Goal: Find specific page/section: Find specific page/section

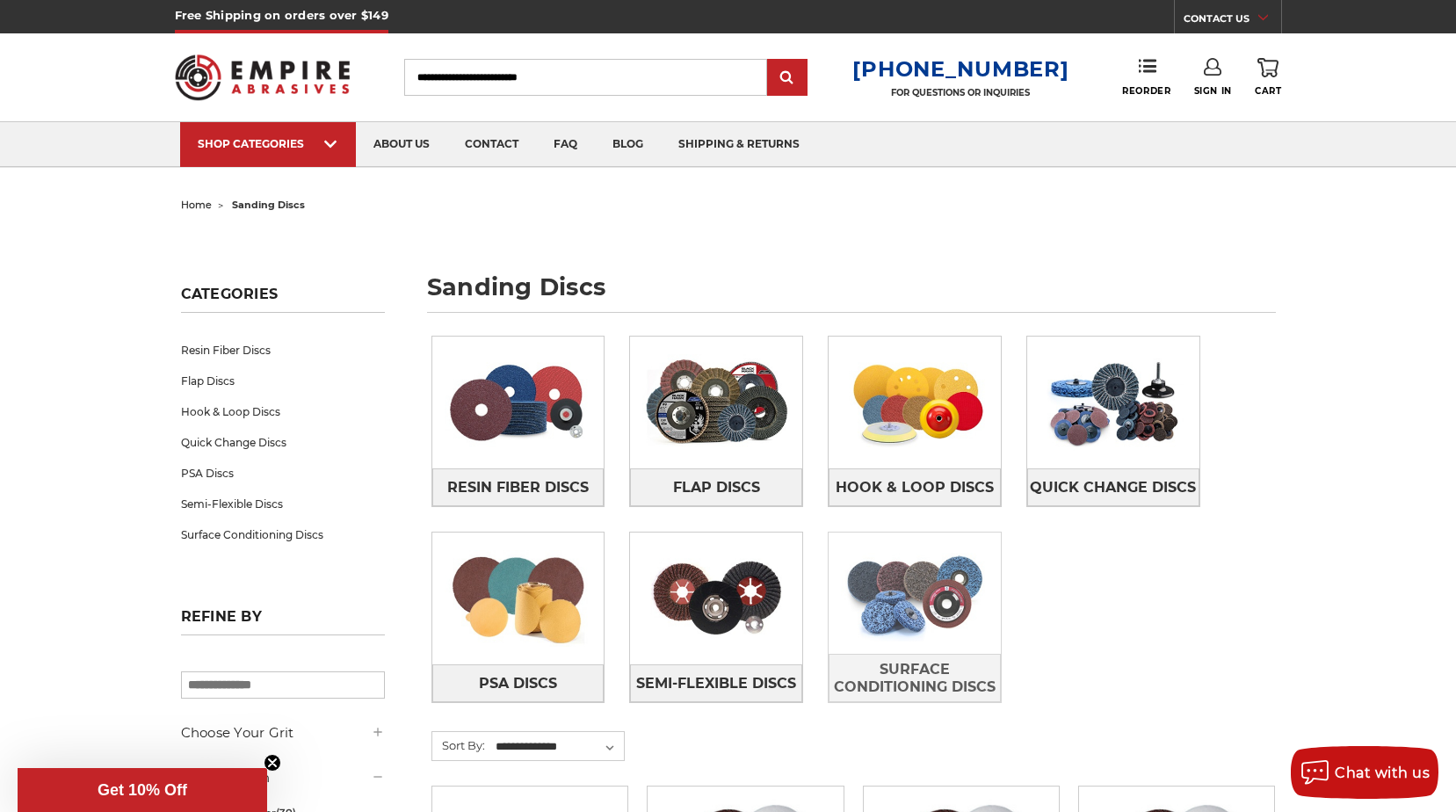
click at [921, 593] on img at bounding box center [915, 593] width 172 height 121
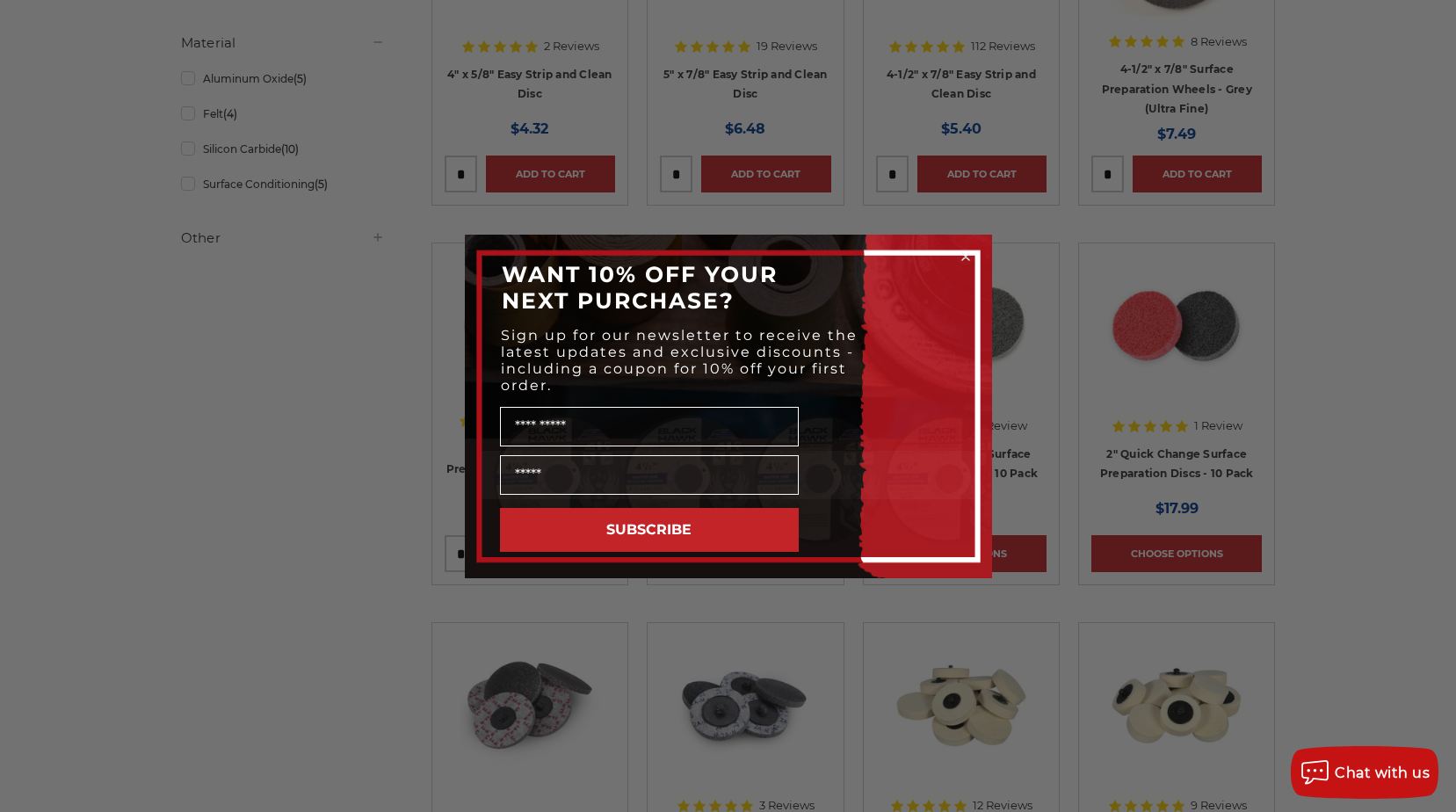
scroll to position [879, 0]
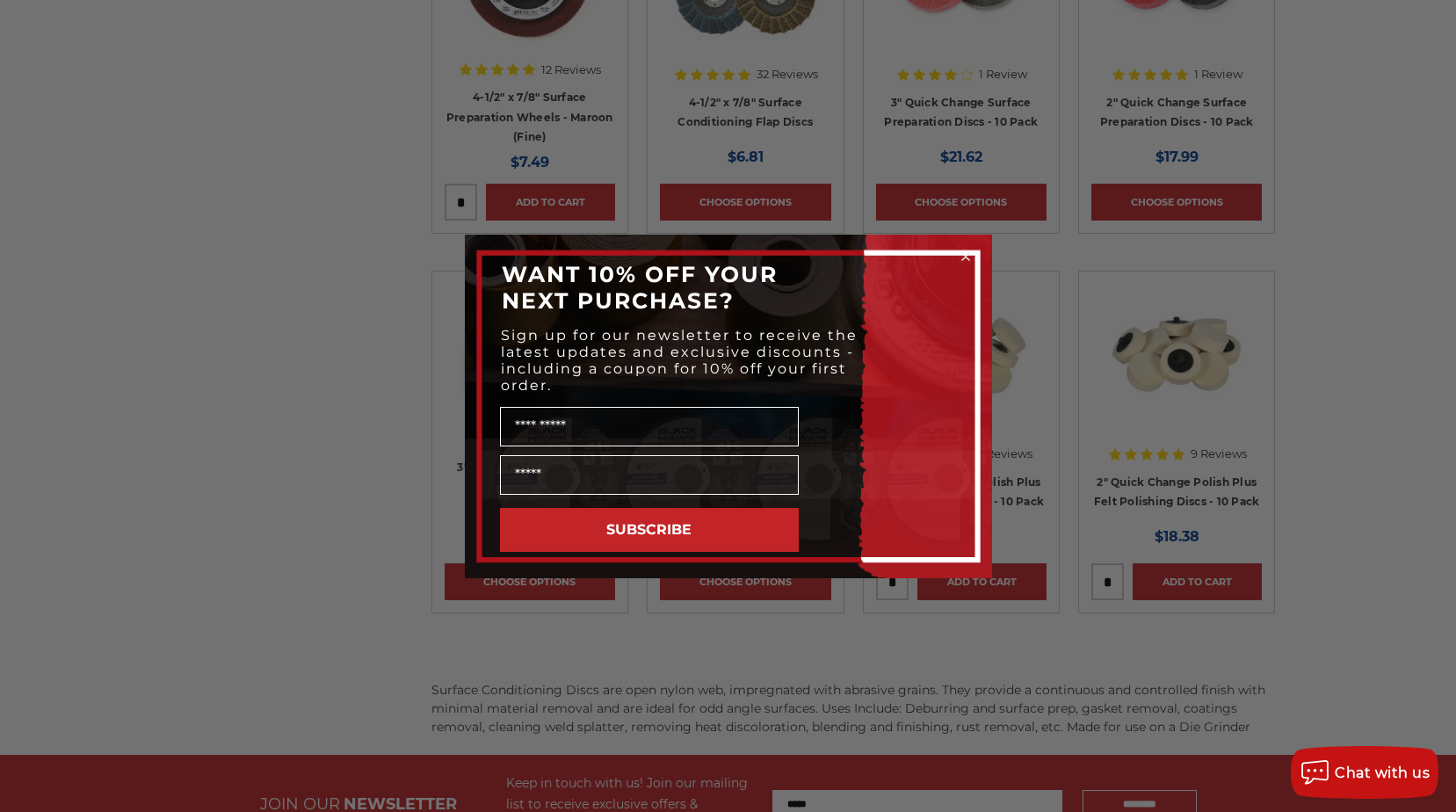
click at [968, 255] on circle "Close dialog" at bounding box center [965, 256] width 17 height 17
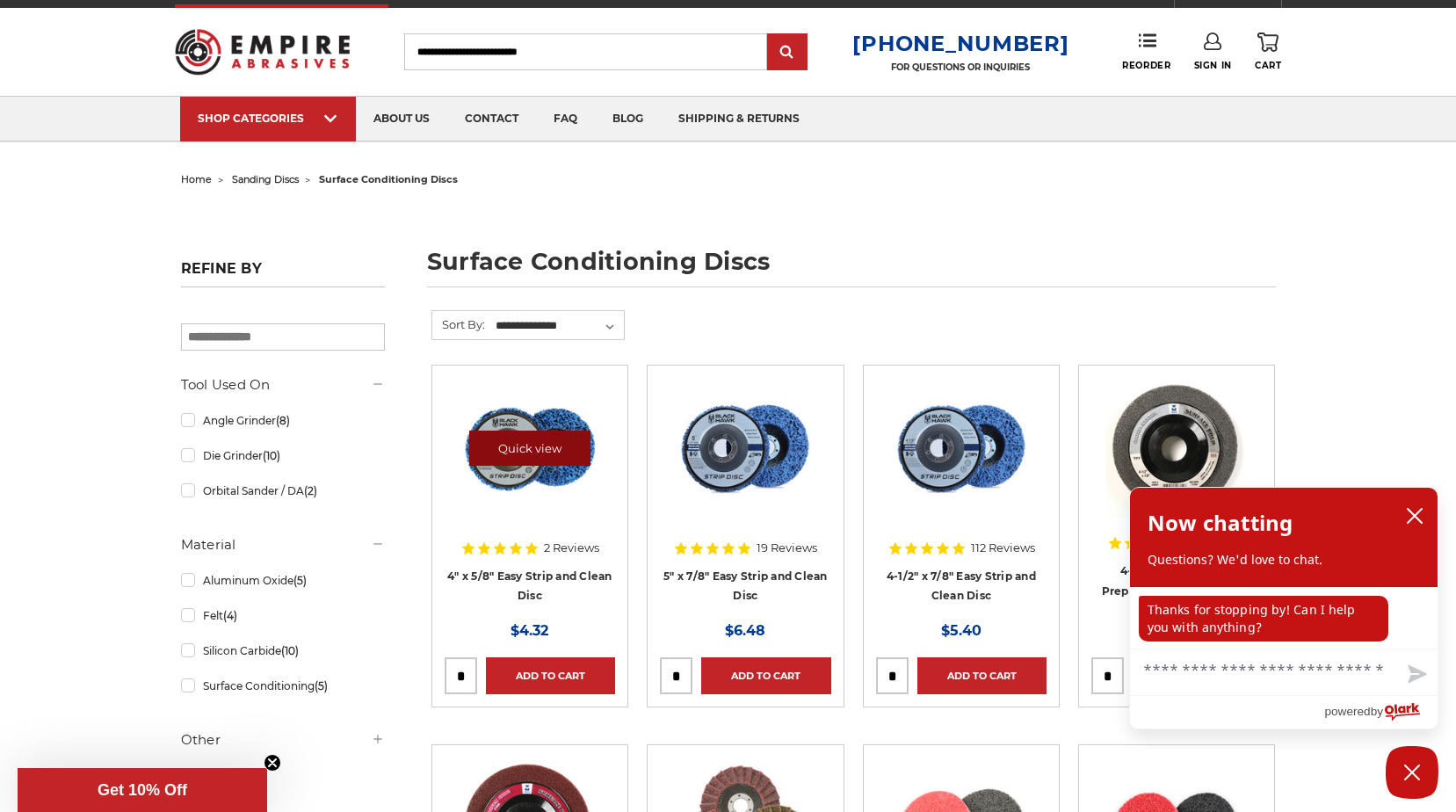
scroll to position [0, 0]
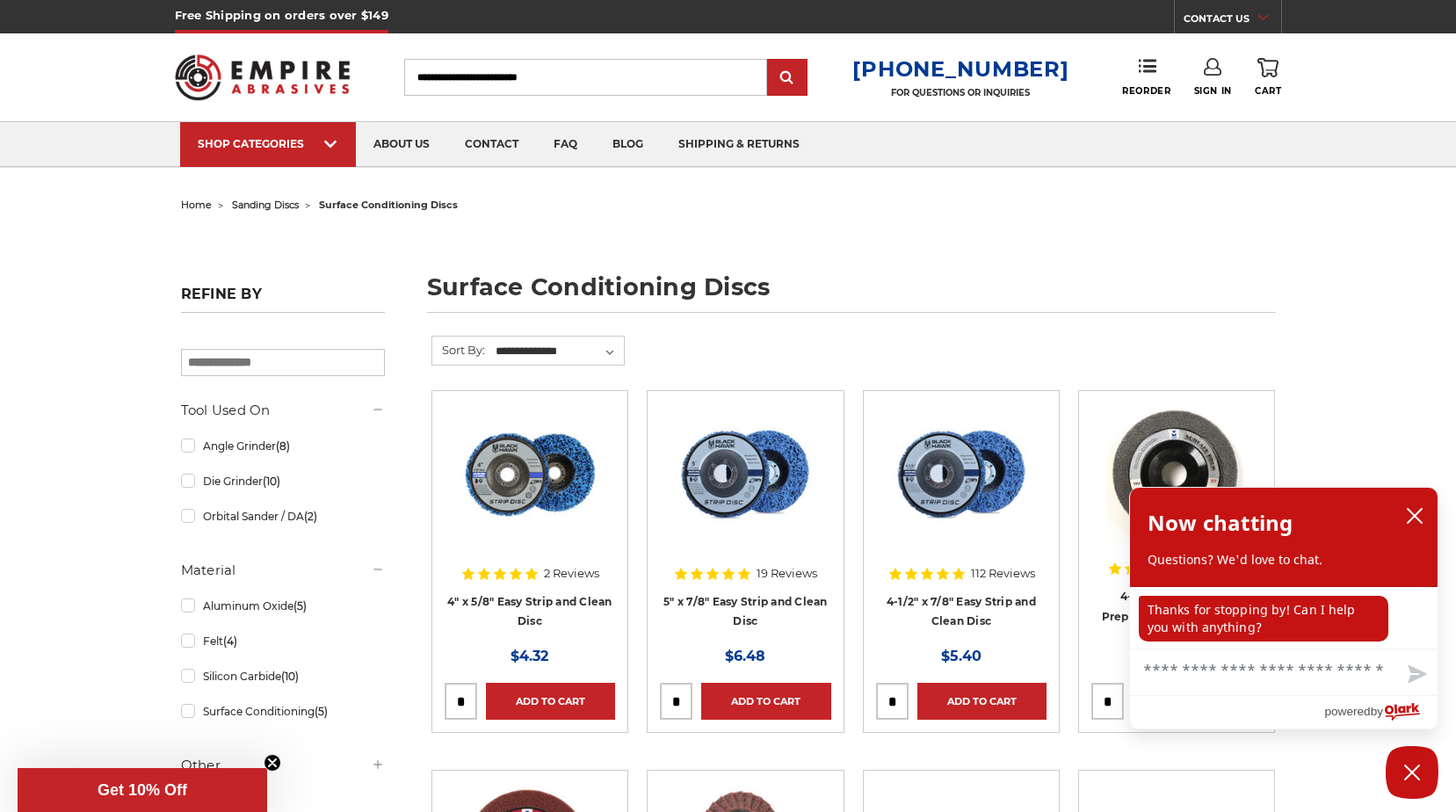
click at [566, 72] on input "Search" at bounding box center [585, 77] width 362 height 37
